Goal: Navigation & Orientation: Find specific page/section

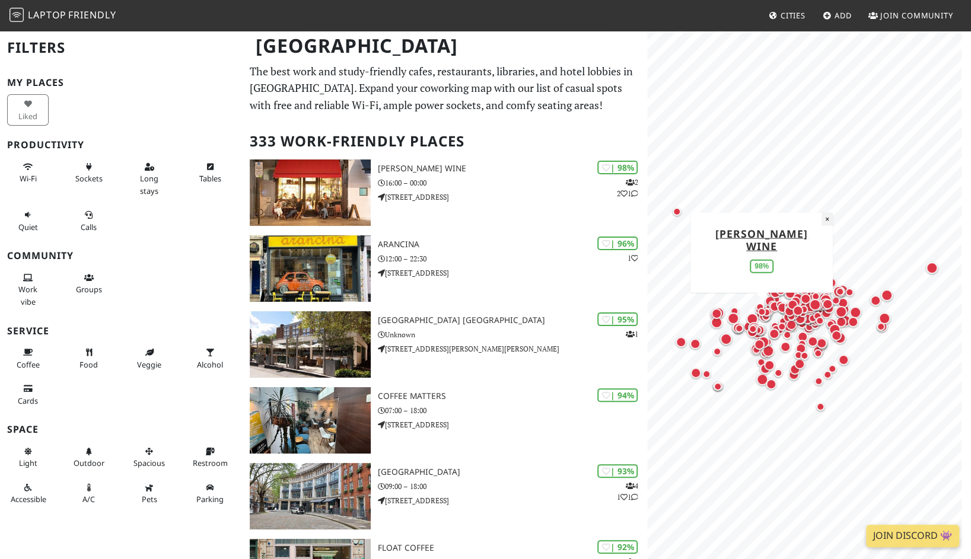
click at [821, 225] on button "×" at bounding box center [826, 218] width 11 height 13
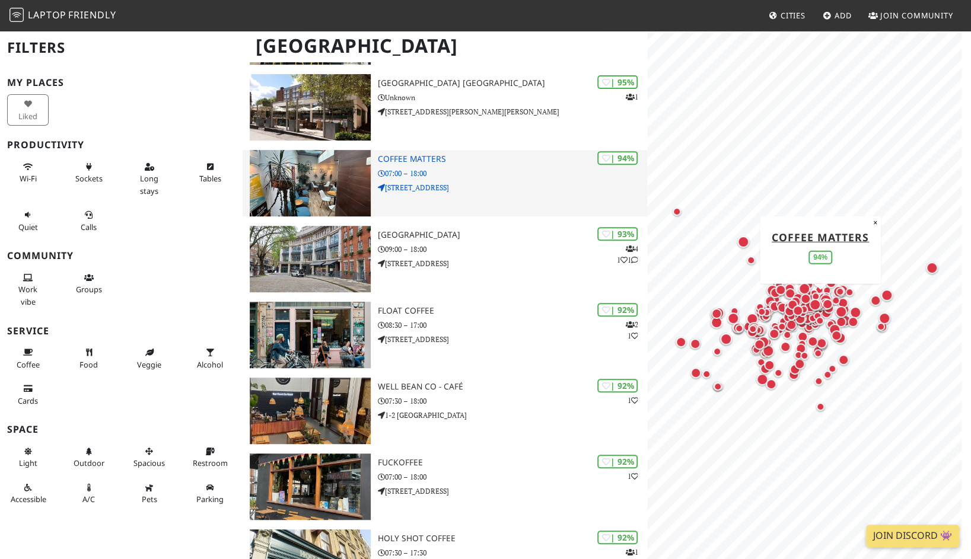
scroll to position [59, 0]
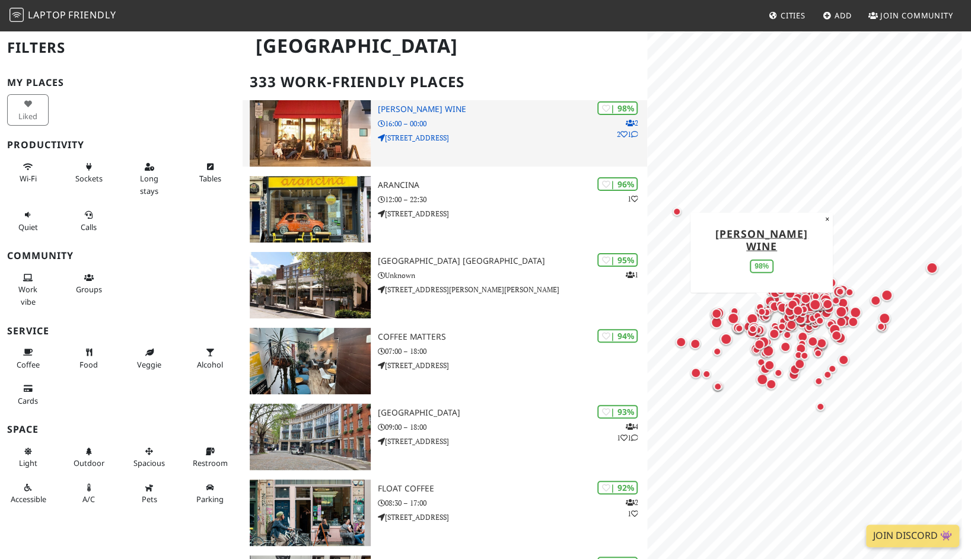
click at [480, 107] on h3 "[PERSON_NAME] Wine" at bounding box center [513, 109] width 270 height 10
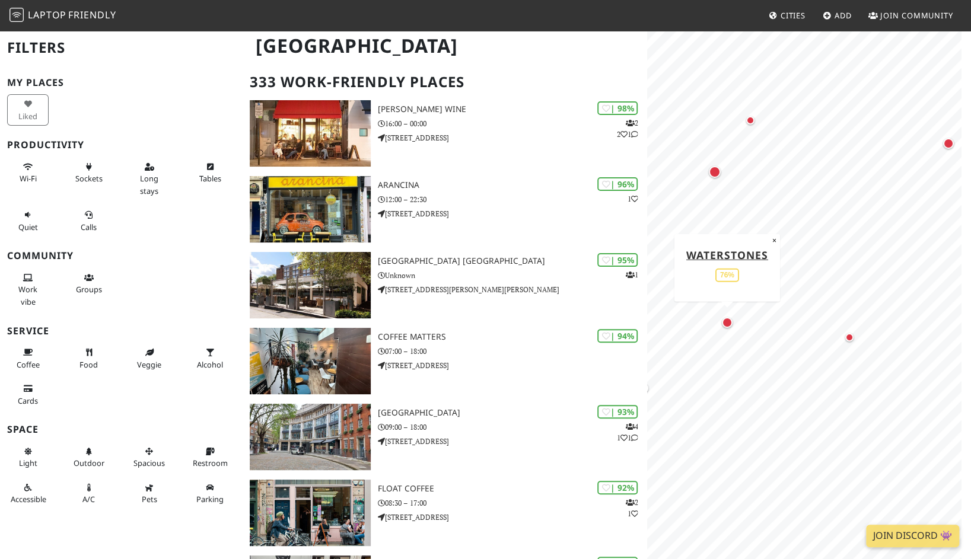
click at [732, 323] on div "Map marker" at bounding box center [727, 322] width 11 height 11
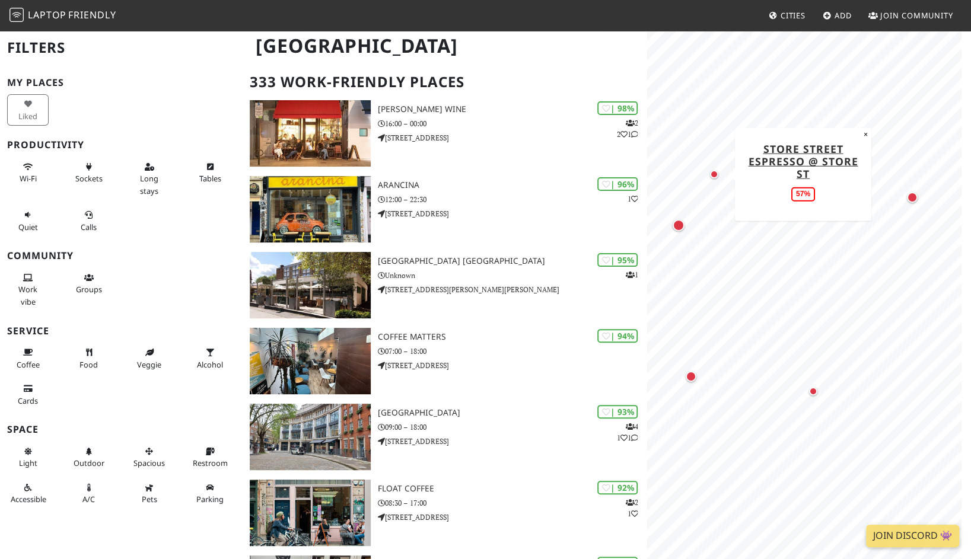
click at [715, 172] on div "Map marker" at bounding box center [714, 174] width 8 height 8
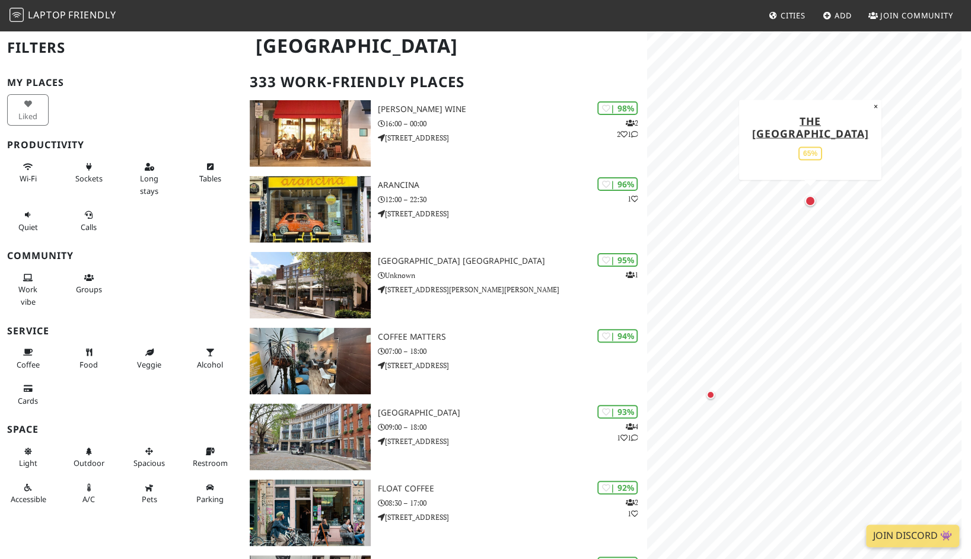
click at [808, 195] on div "Map marker" at bounding box center [809, 200] width 15 height 15
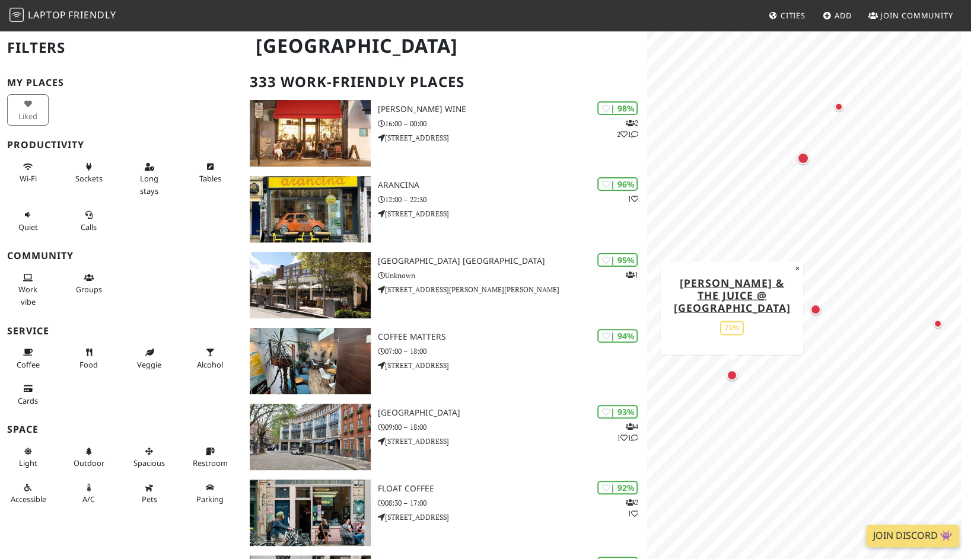
click at [729, 374] on div "Map marker" at bounding box center [731, 375] width 11 height 11
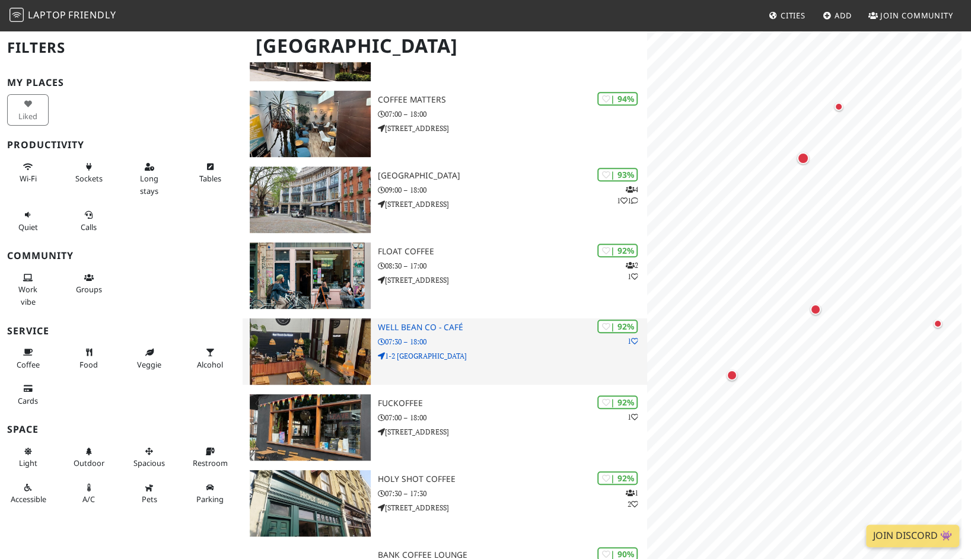
click at [519, 362] on div "| 92% 1 Well Bean Co - Café 07:30 – 18:00 [STREET_ADDRESS]" at bounding box center [513, 351] width 270 height 66
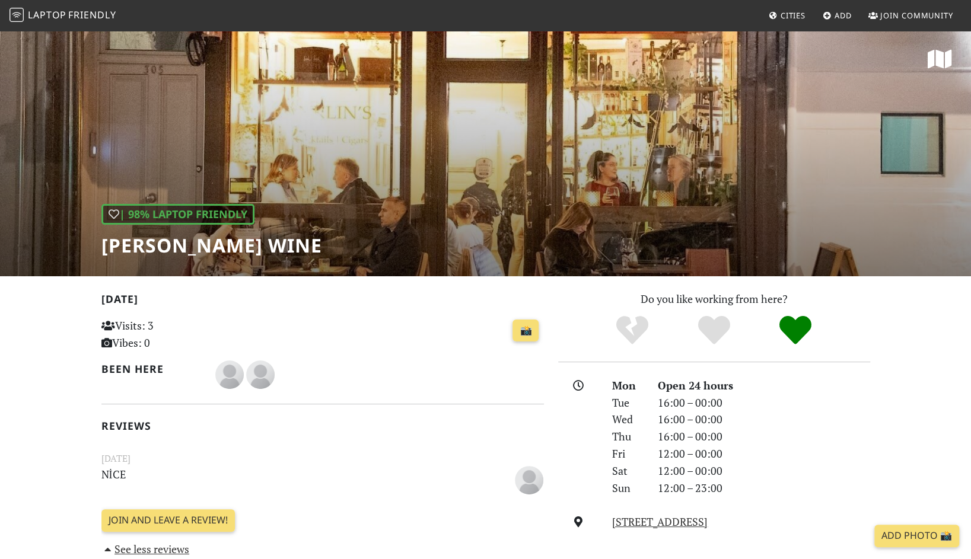
click at [871, 128] on div "| 98% Laptop Friendly Franklin's Wine" at bounding box center [485, 153] width 971 height 247
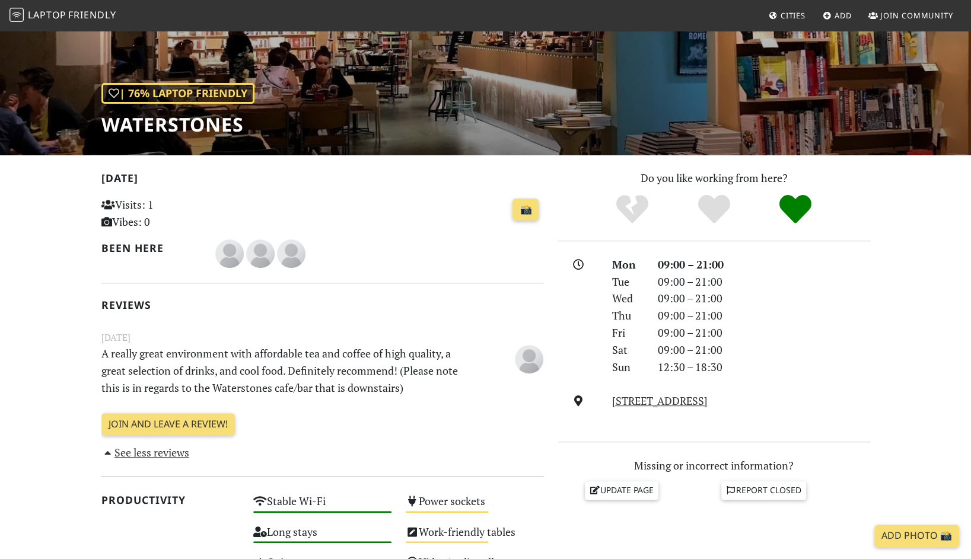
scroll to position [119, 0]
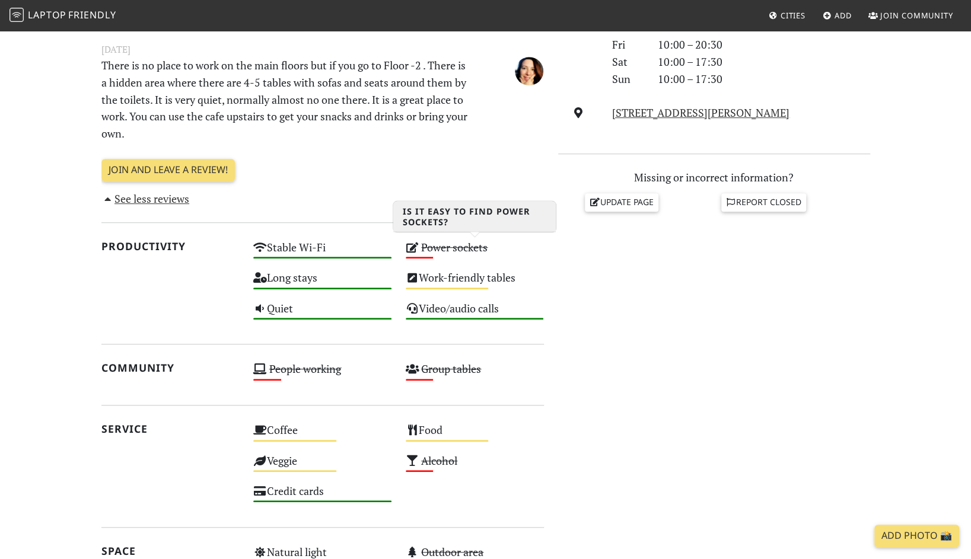
scroll to position [474, 0]
